Goal: Information Seeking & Learning: Learn about a topic

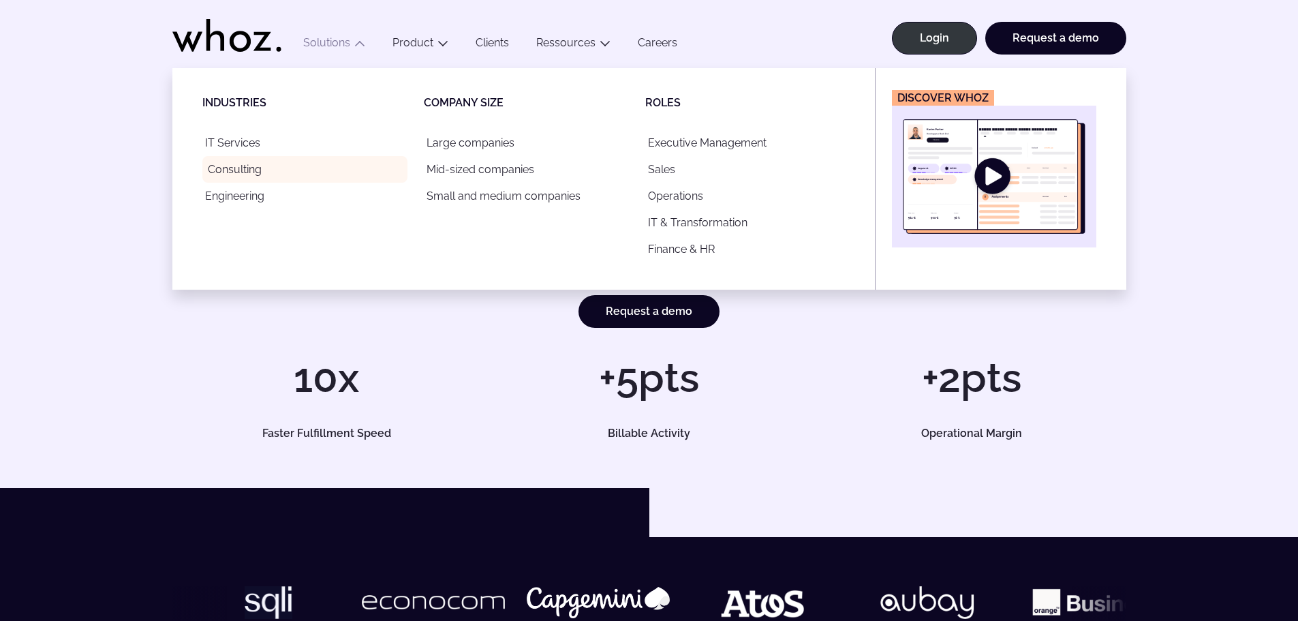
click at [244, 171] on link "Consulting" at bounding box center [304, 169] width 205 height 27
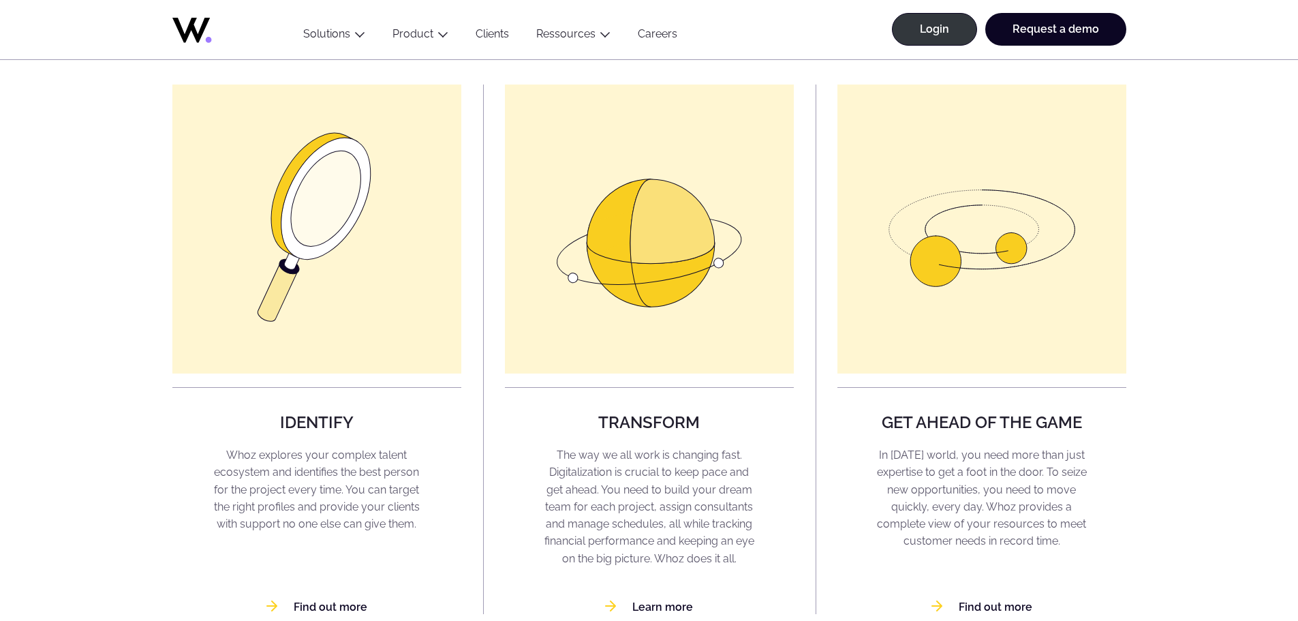
scroll to position [1000, 0]
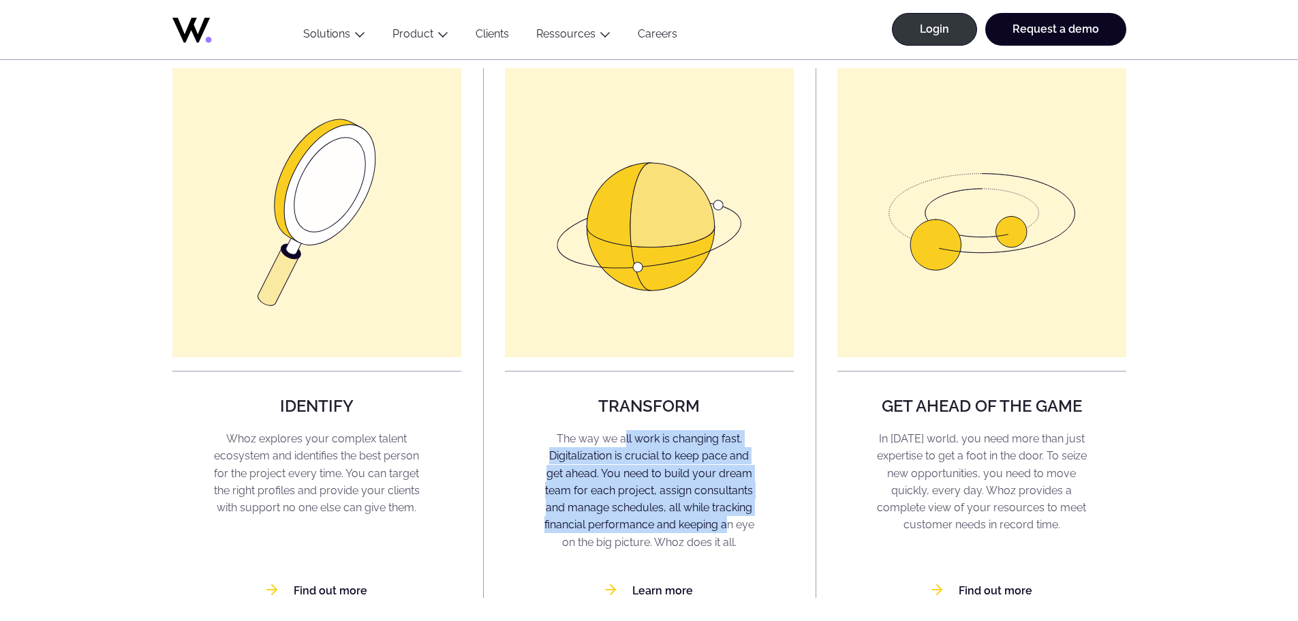
drag, startPoint x: 626, startPoint y: 424, endPoint x: 725, endPoint y: 526, distance: 142.2
click at [725, 526] on div "Transform The way we all work is changing fast. Digitalization is crucial to ke…" at bounding box center [649, 333] width 289 height 530
click at [725, 526] on p "The way we all work is changing fast. Digitalization is crucial to keep pace an…" at bounding box center [649, 490] width 260 height 121
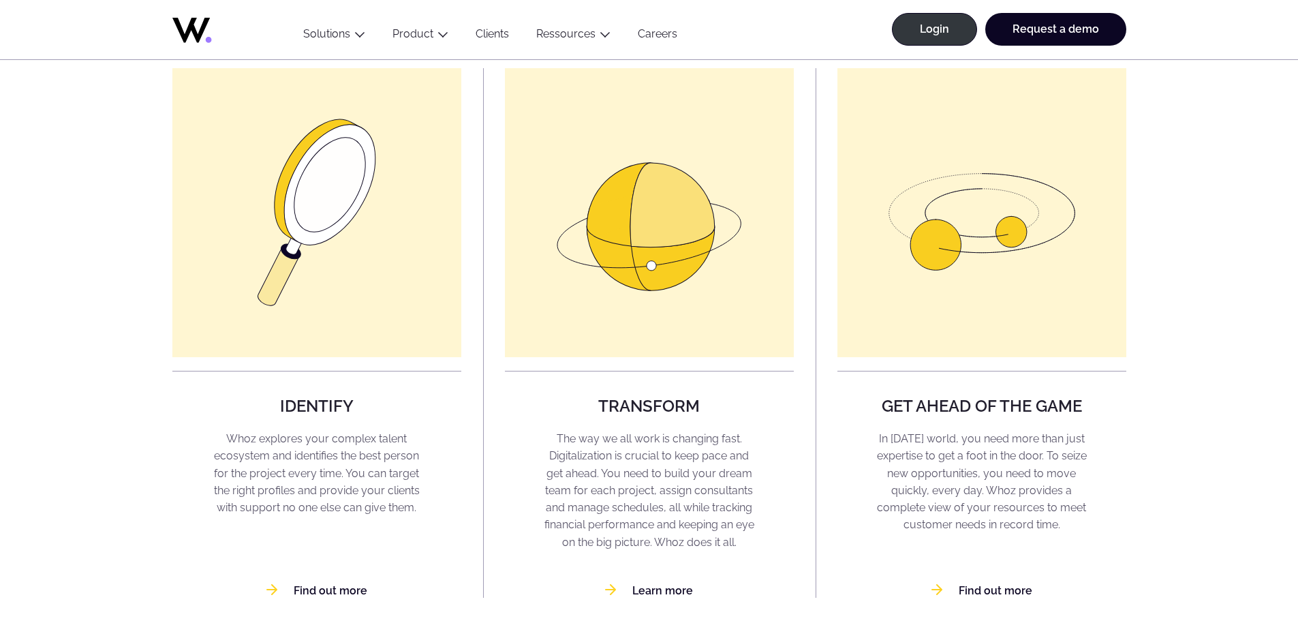
drag, startPoint x: 107, startPoint y: 215, endPoint x: 118, endPoint y: 215, distance: 10.9
click at [179, 26] on icon at bounding box center [190, 30] width 37 height 25
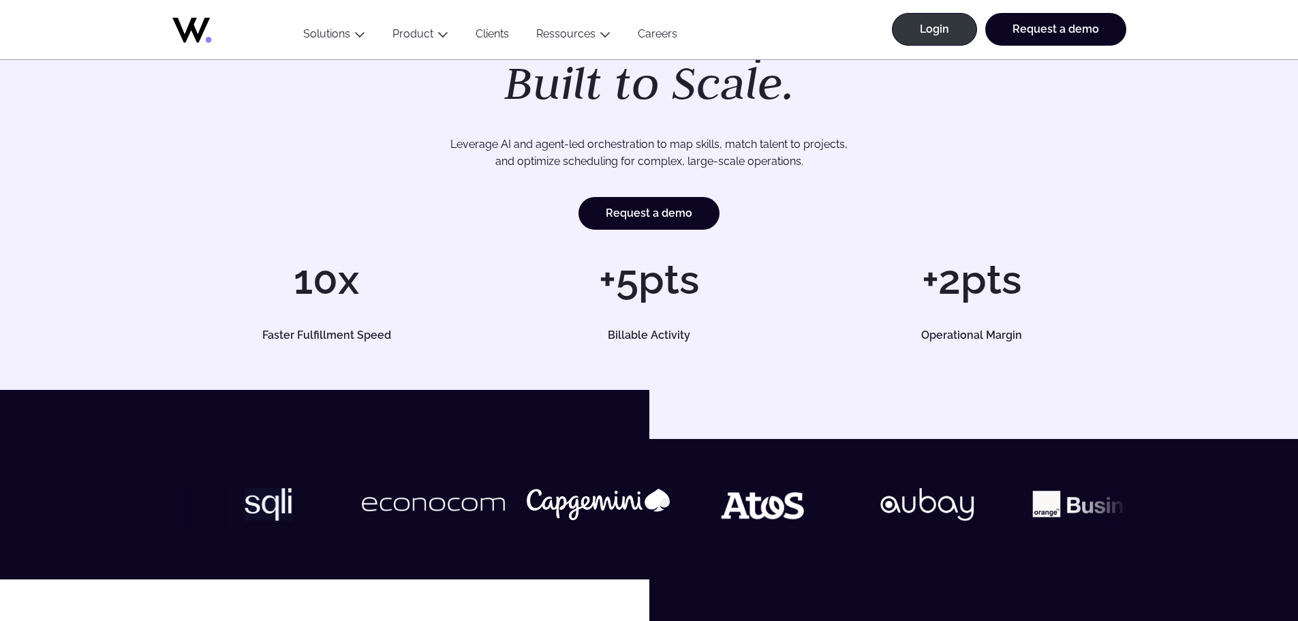
scroll to position [91, 0]
